Goal: Transaction & Acquisition: Purchase product/service

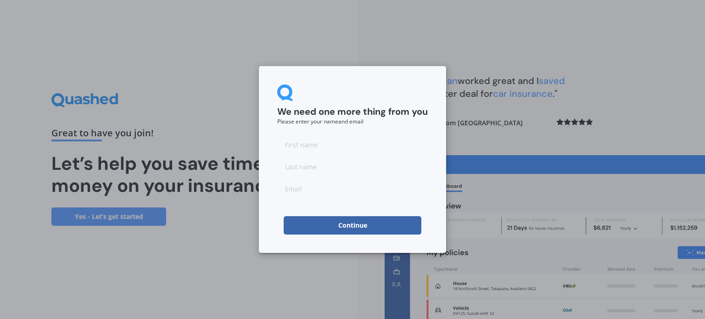
click at [297, 144] on input at bounding box center [352, 144] width 150 height 18
type input "[PERSON_NAME]"
type input "Ussher"
type input "M"
type input "[EMAIL_ADDRESS][DOMAIN_NAME]"
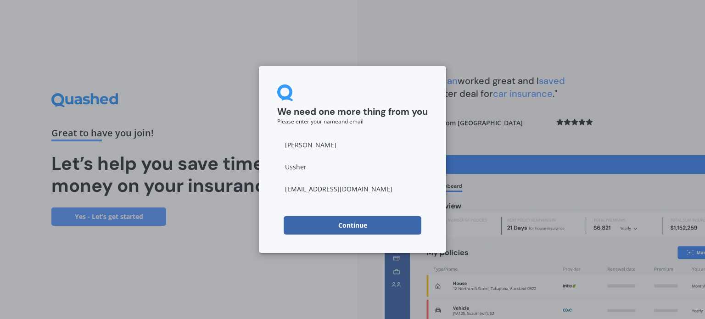
click at [340, 229] on button "Continue" at bounding box center [353, 225] width 138 height 18
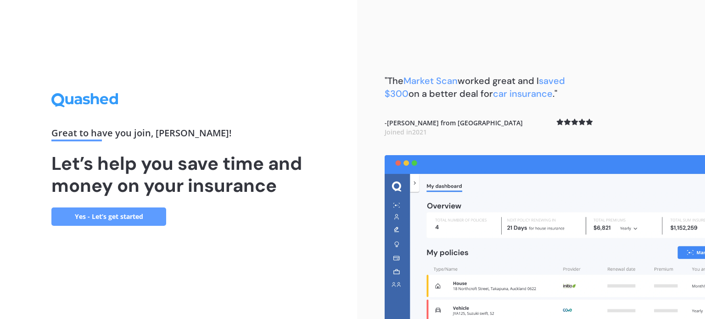
click at [143, 222] on link "Yes - Let’s get started" at bounding box center [108, 216] width 115 height 18
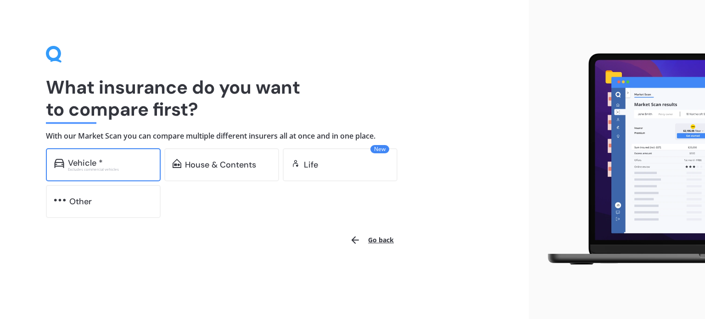
click at [110, 164] on div "Vehicle *" at bounding box center [110, 162] width 84 height 9
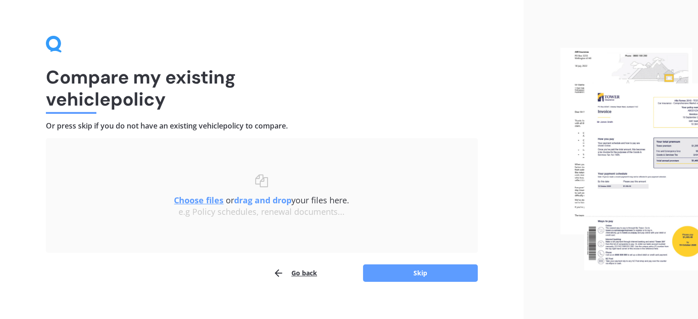
scroll to position [19, 0]
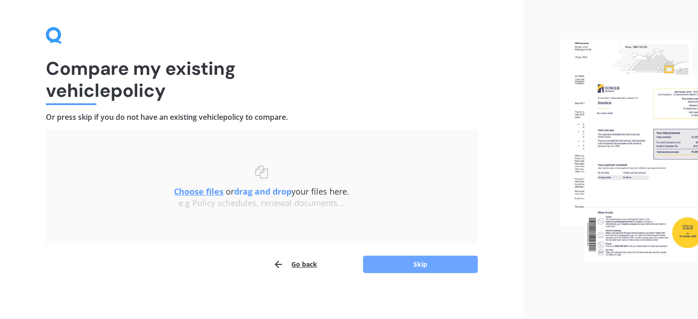
click at [411, 260] on button "Skip" at bounding box center [420, 264] width 115 height 17
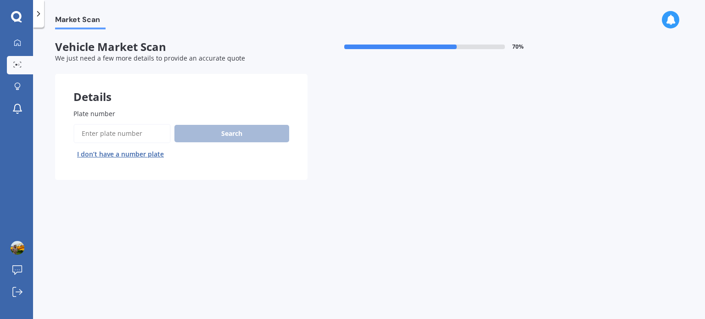
click at [129, 131] on input "Plate number" at bounding box center [121, 133] width 97 height 19
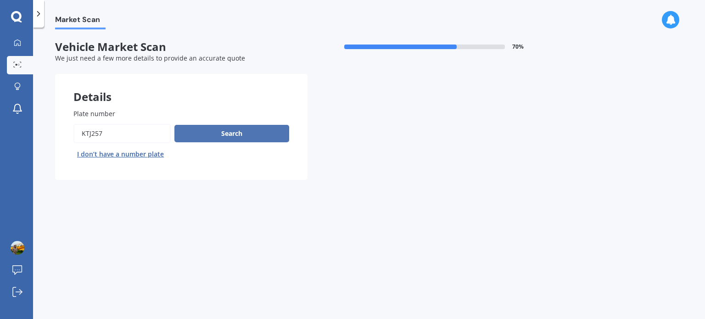
type input "KTJ257"
click at [210, 138] on button "Search" at bounding box center [231, 133] width 115 height 17
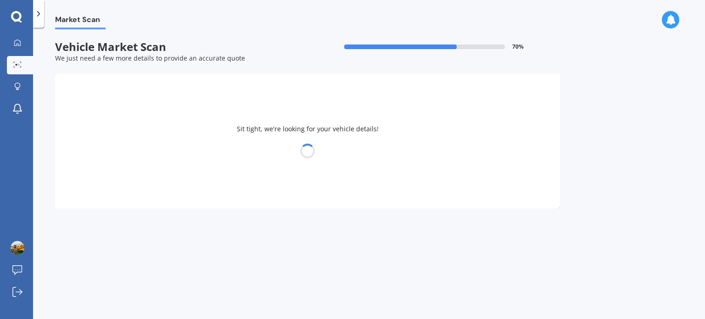
select select "KIA"
select select "SPORTAGE"
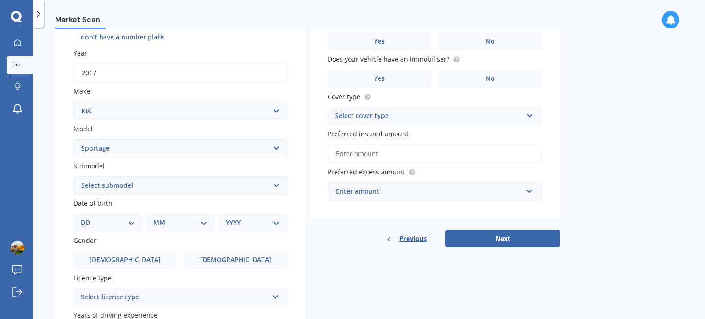
scroll to position [138, 0]
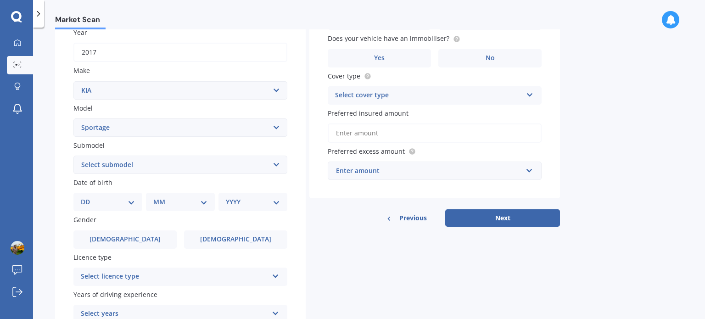
click at [206, 205] on select "MM 01 02 03 04 05 06 07 08 09 10 11 12" at bounding box center [180, 202] width 54 height 10
select select "06"
click at [157, 197] on select "MM 01 02 03 04 05 06 07 08 09 10 11 12" at bounding box center [180, 202] width 54 height 10
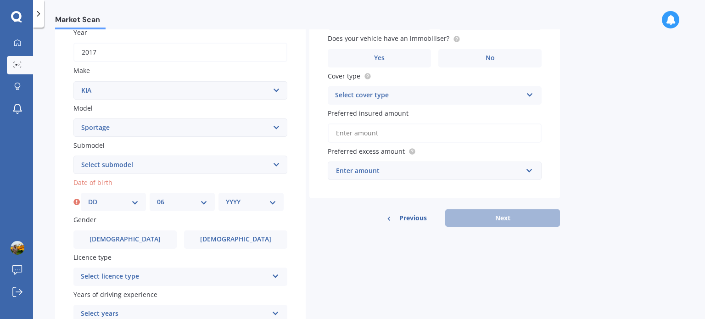
click at [273, 204] on select "YYYY 2025 2024 2023 2022 2021 2020 2019 2018 2017 2016 2015 2014 2013 2012 2011…" at bounding box center [251, 202] width 50 height 10
click at [301, 211] on div "Plate number Search I don’t have a number plate Year [DATE] Make Select make AC…" at bounding box center [180, 166] width 251 height 426
click at [203, 204] on select "MM 01 02 03 04 05 06 07 08 09 10 11 12" at bounding box center [182, 202] width 50 height 10
drag, startPoint x: 215, startPoint y: 207, endPoint x: 202, endPoint y: 212, distance: 13.8
click at [215, 209] on div "DD 01 02 03 04 05 06 07 08 09 10 11 12 13 14 15 16 17 18 19 20 21 22 23 24 25 2…" at bounding box center [182, 202] width 203 height 18
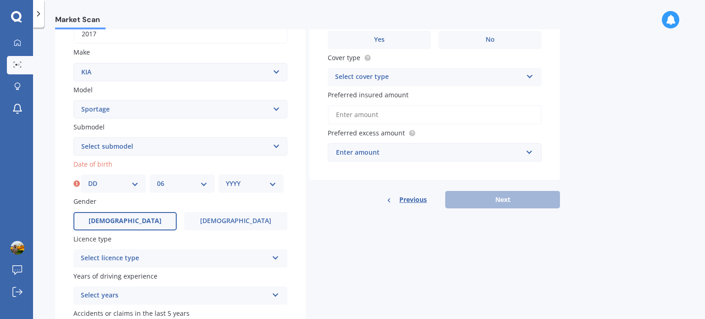
scroll to position [184, 0]
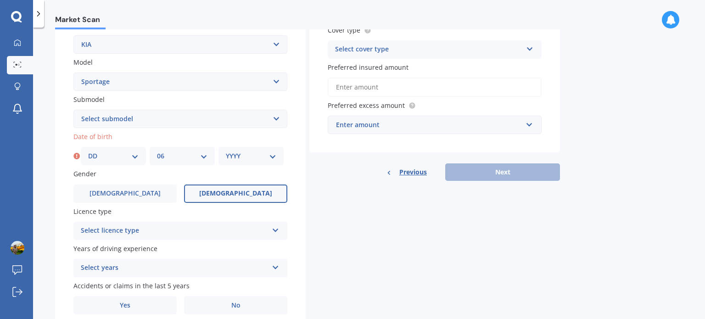
click at [266, 189] on label "[DEMOGRAPHIC_DATA]" at bounding box center [235, 193] width 103 height 18
click at [0, 0] on input "[DEMOGRAPHIC_DATA]" at bounding box center [0, 0] width 0 height 0
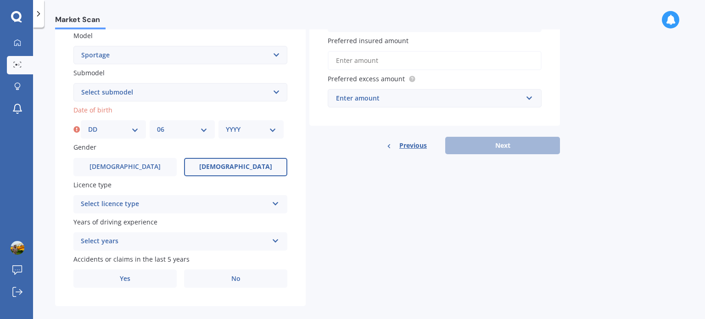
scroll to position [221, 0]
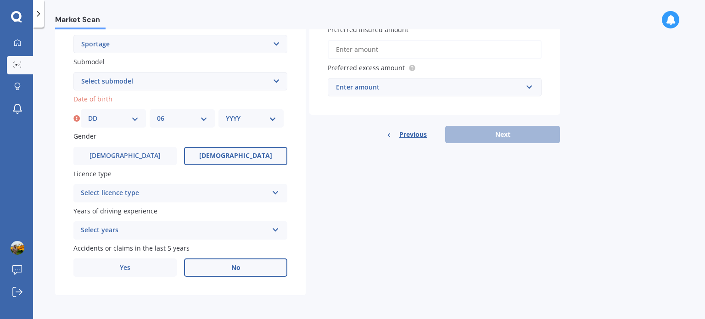
click at [231, 273] on label "No" at bounding box center [235, 267] width 103 height 18
click at [0, 0] on input "No" at bounding box center [0, 0] width 0 height 0
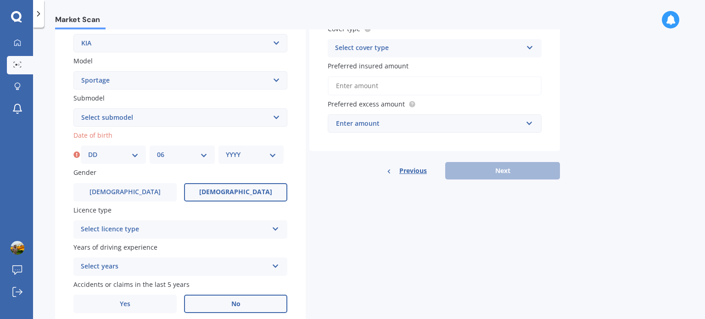
scroll to position [129, 0]
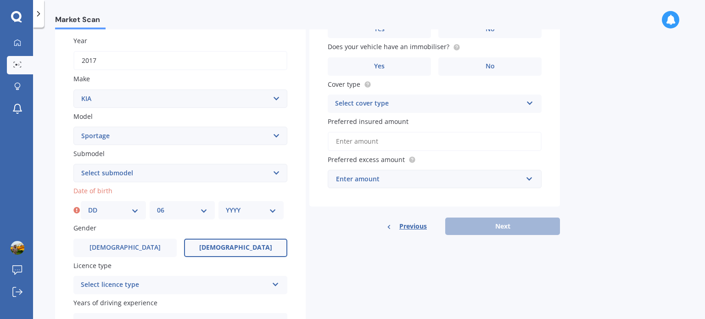
click at [274, 211] on select "YYYY 2025 2024 2023 2022 2021 2020 2019 2018 2017 2016 2015 2014 2013 2012 2011…" at bounding box center [251, 210] width 50 height 10
click at [245, 212] on select "YYYY 2025 2024 2023 2022 2021 2020 2019 2018 2017 2016 2015 2014 2013 2012 2011…" at bounding box center [251, 210] width 50 height 10
select select "1969"
click at [369, 267] on div "Details Plate number Search I don’t have a number plate Year [DATE] Make Select…" at bounding box center [307, 165] width 505 height 443
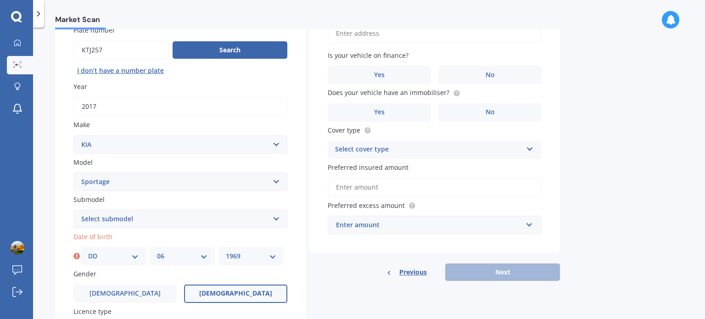
click at [136, 257] on select "DD 01 02 03 04 05 06 07 08 09 10 11 12 13 14 15 16 17 18 19 20 21 22 23 24 25 2…" at bounding box center [113, 256] width 50 height 10
select select "01"
click at [88, 251] on select "DD 01 02 03 04 05 06 07 08 09 10 11 12 13 14 15 16 17 18 19 20 21 22 23 24 25 2…" at bounding box center [113, 256] width 50 height 10
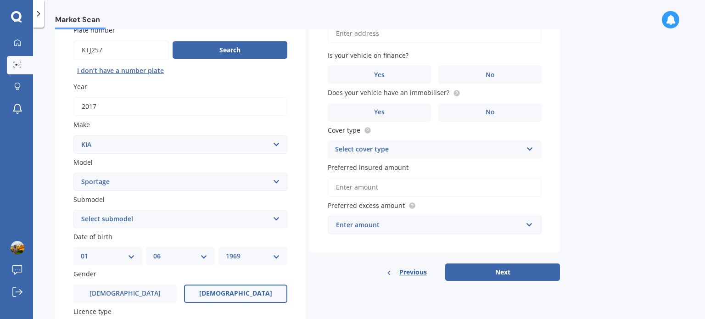
click at [348, 283] on div "Details Plate number Search I don’t have a number plate Year [DATE] Make Select…" at bounding box center [307, 211] width 505 height 443
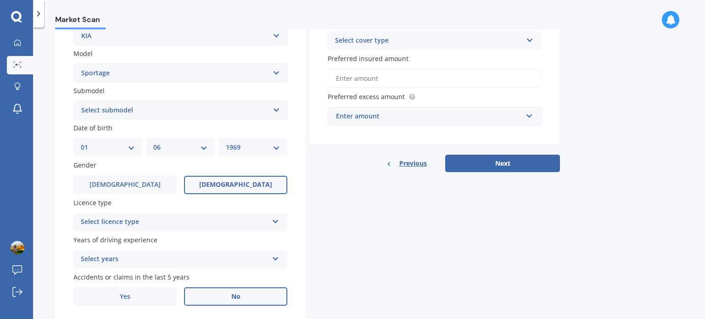
scroll to position [221, 0]
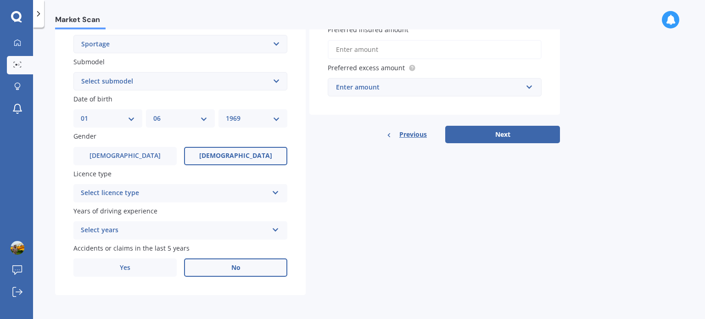
click at [275, 195] on div "Select licence type NZ Full NZ Restricted NZ Learners [GEOGRAPHIC_DATA] [GEOGRA…" at bounding box center [180, 193] width 214 height 18
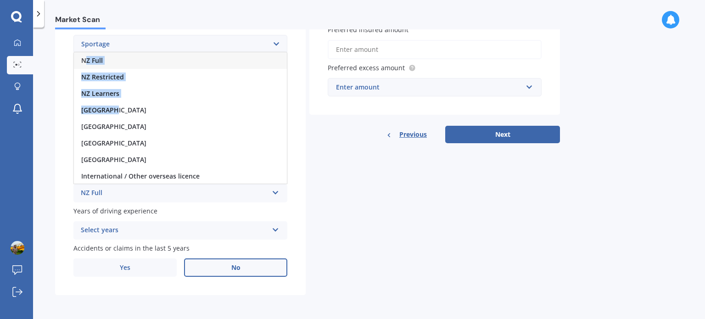
drag, startPoint x: 128, startPoint y: 107, endPoint x: 88, endPoint y: 62, distance: 60.5
click at [88, 62] on div "NZ Full NZ Restricted NZ Learners [GEOGRAPHIC_DATA] [GEOGRAPHIC_DATA] [GEOGRAPH…" at bounding box center [180, 118] width 214 height 132
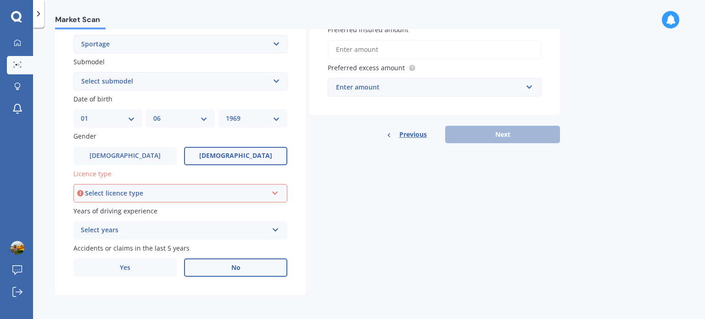
click at [209, 191] on div "Select licence type" at bounding box center [176, 193] width 183 height 10
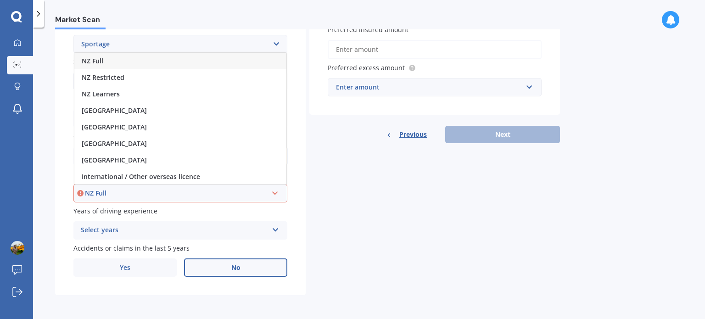
click at [103, 59] on span "NZ Full" at bounding box center [93, 60] width 22 height 9
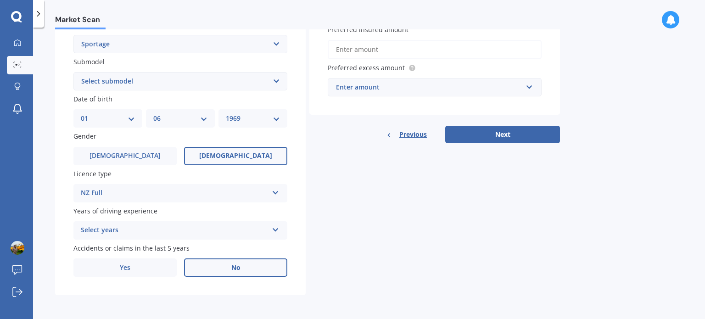
click at [274, 230] on icon at bounding box center [276, 228] width 8 height 6
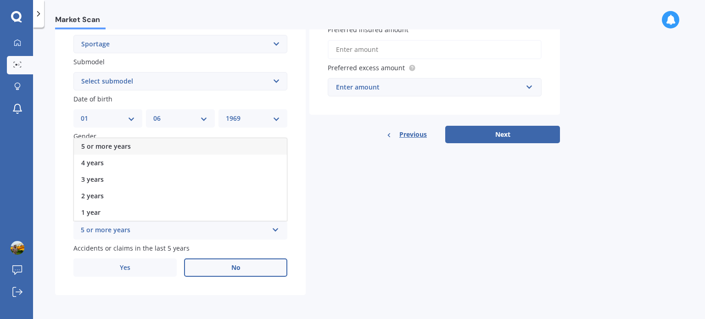
click at [87, 148] on span "5 or more years" at bounding box center [106, 146] width 50 height 9
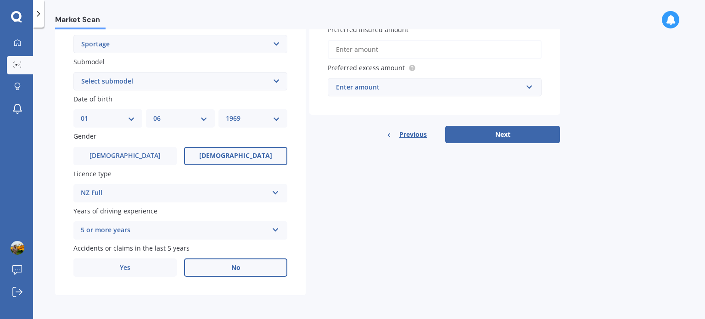
click at [202, 264] on label "No" at bounding box center [235, 267] width 103 height 18
click at [0, 0] on input "No" at bounding box center [0, 0] width 0 height 0
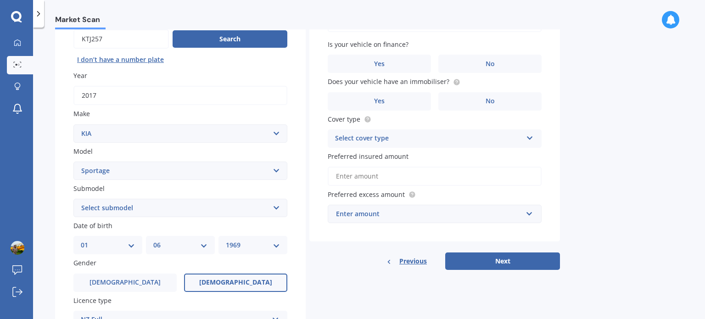
scroll to position [38, 0]
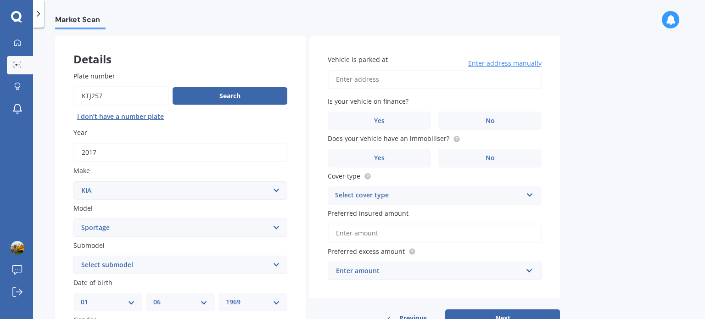
click at [344, 83] on input "Vehicle is parked at" at bounding box center [435, 79] width 214 height 19
type input "[STREET_ADDRESS][PERSON_NAME]"
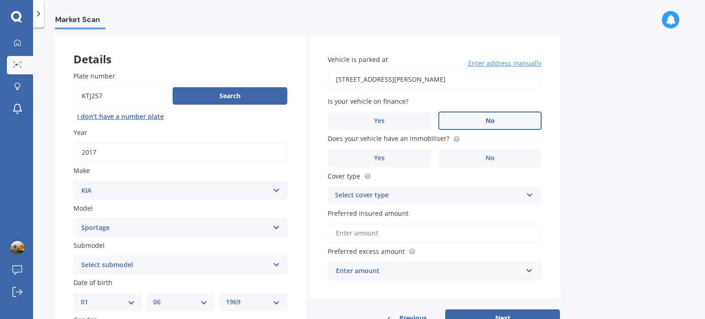
click at [484, 122] on label "No" at bounding box center [489, 120] width 103 height 18
click at [0, 0] on input "No" at bounding box center [0, 0] width 0 height 0
click at [484, 156] on label "No" at bounding box center [489, 158] width 103 height 18
click at [0, 0] on input "No" at bounding box center [0, 0] width 0 height 0
click at [484, 188] on div "Select cover type Comprehensive Third Party, Fire & Theft Third Party" at bounding box center [435, 195] width 214 height 18
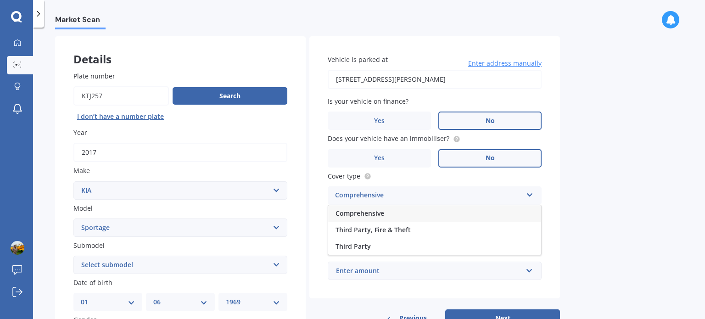
click at [373, 212] on span "Comprehensive" at bounding box center [359, 213] width 49 height 9
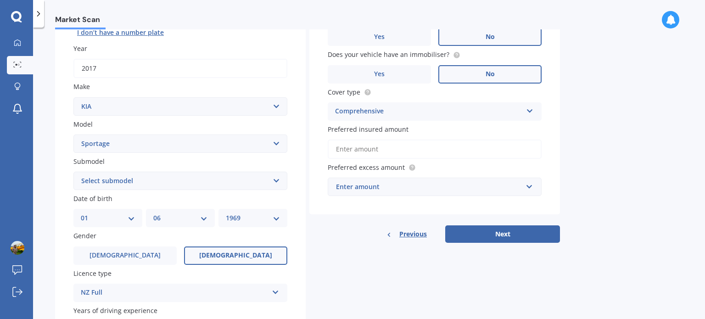
scroll to position [129, 0]
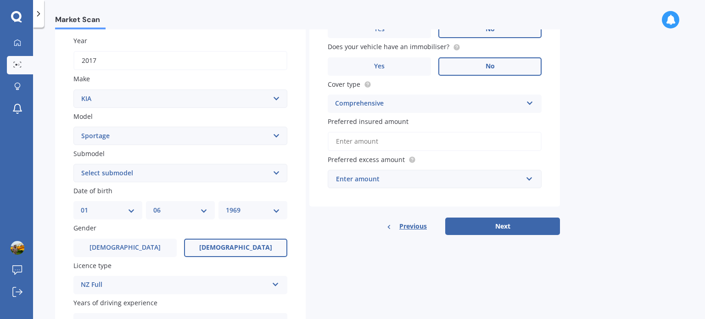
click at [354, 139] on input "Preferred insured amount" at bounding box center [435, 141] width 214 height 19
click at [349, 141] on input "Preferred insured amount" at bounding box center [435, 141] width 214 height 19
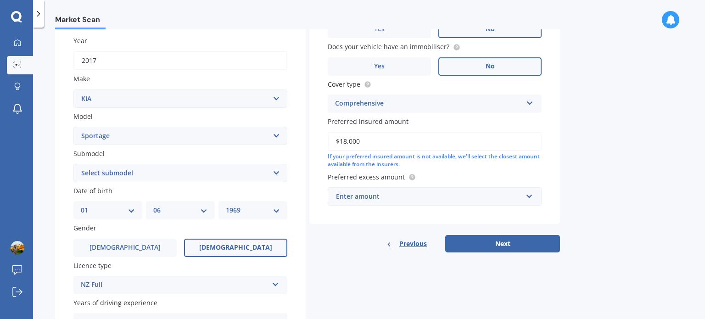
type input "$18,000"
click at [440, 165] on div "If your preferred insured amount is not available, we'll select the closest amo…" at bounding box center [435, 161] width 214 height 16
click at [361, 194] on div "Enter amount" at bounding box center [429, 196] width 186 height 10
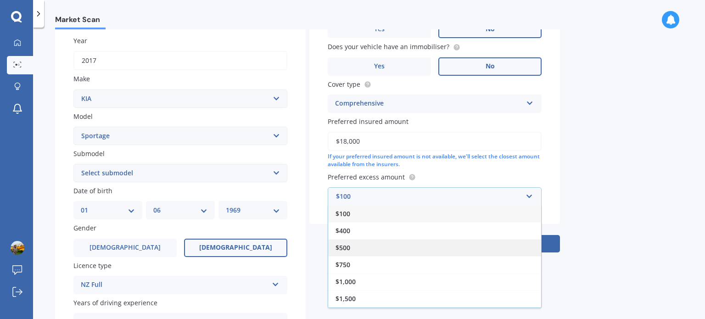
click at [347, 245] on span "$500" at bounding box center [342, 247] width 15 height 9
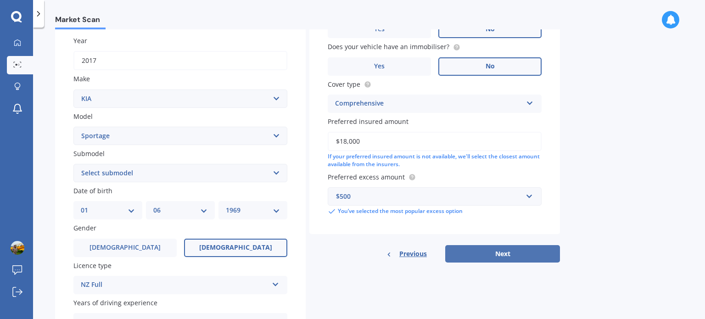
click at [490, 254] on button "Next" at bounding box center [502, 253] width 115 height 17
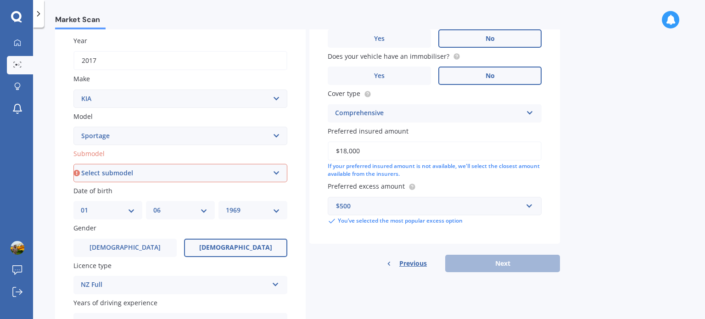
click at [121, 173] on select "Select submodel (All other) 2.0 4WD Petrol 2.0 EX Diesel 2.0 LX Diesel 2.4 EX A…" at bounding box center [180, 173] width 214 height 18
select select "LX URBAN 2WD"
click at [73, 164] on select "Select submodel (All other) 2.0 4WD Petrol 2.0 EX Diesel 2.0 LX Diesel 2.4 EX A…" at bounding box center [180, 173] width 214 height 18
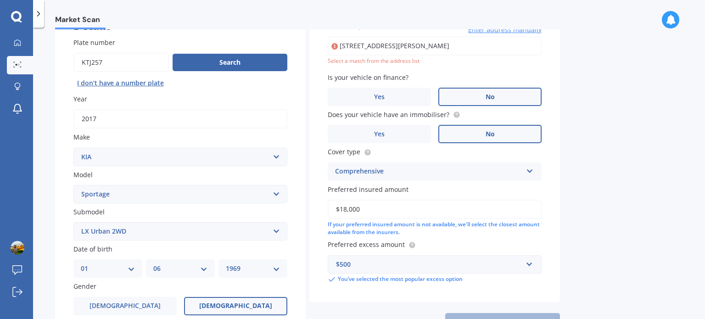
scroll to position [62, 0]
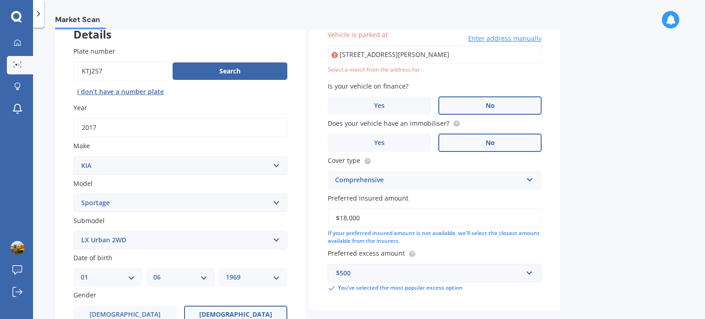
click at [390, 54] on input "[STREET_ADDRESS][PERSON_NAME]" at bounding box center [435, 54] width 214 height 19
type input "[STREET_ADDRESS][PERSON_NAME]"
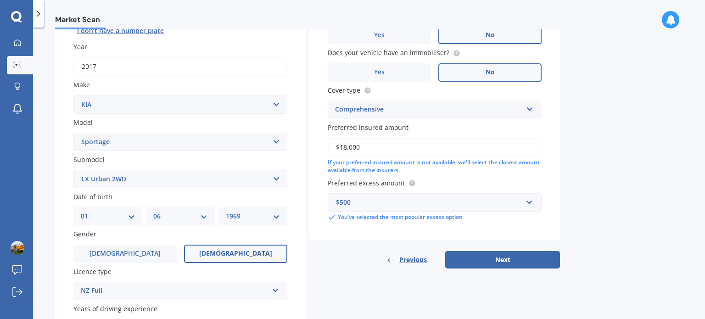
scroll to position [221, 0]
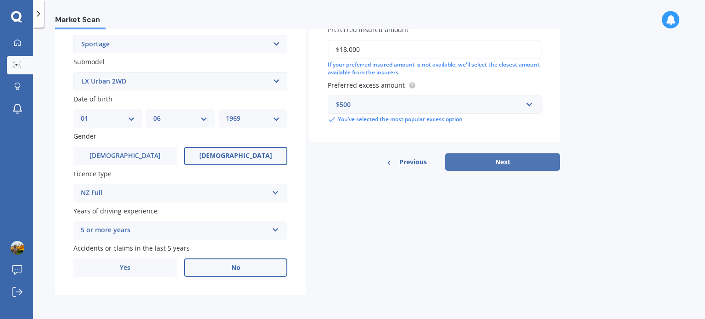
click at [507, 166] on button "Next" at bounding box center [502, 161] width 115 height 17
select select "01"
select select "06"
select select "1969"
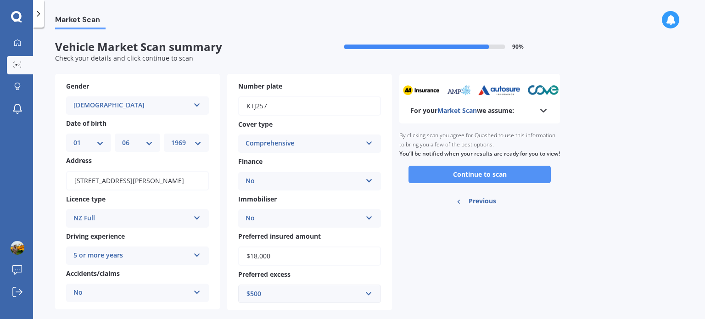
scroll to position [15, 0]
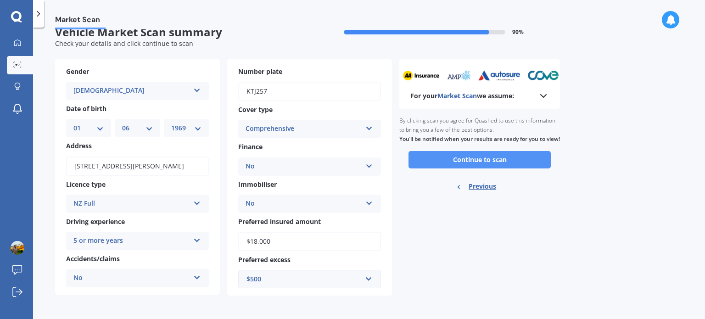
click at [491, 168] on button "Continue to scan" at bounding box center [479, 159] width 142 height 17
